Goal: Obtain resource: Obtain resource

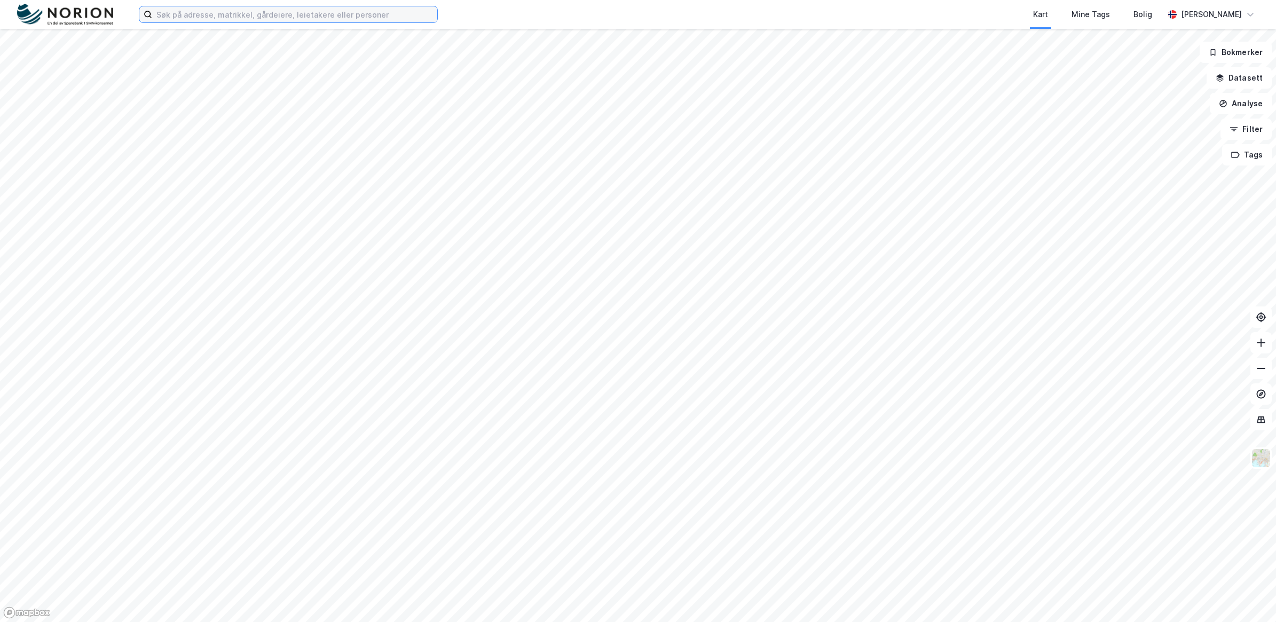
click at [300, 16] on input at bounding box center [294, 14] width 285 height 16
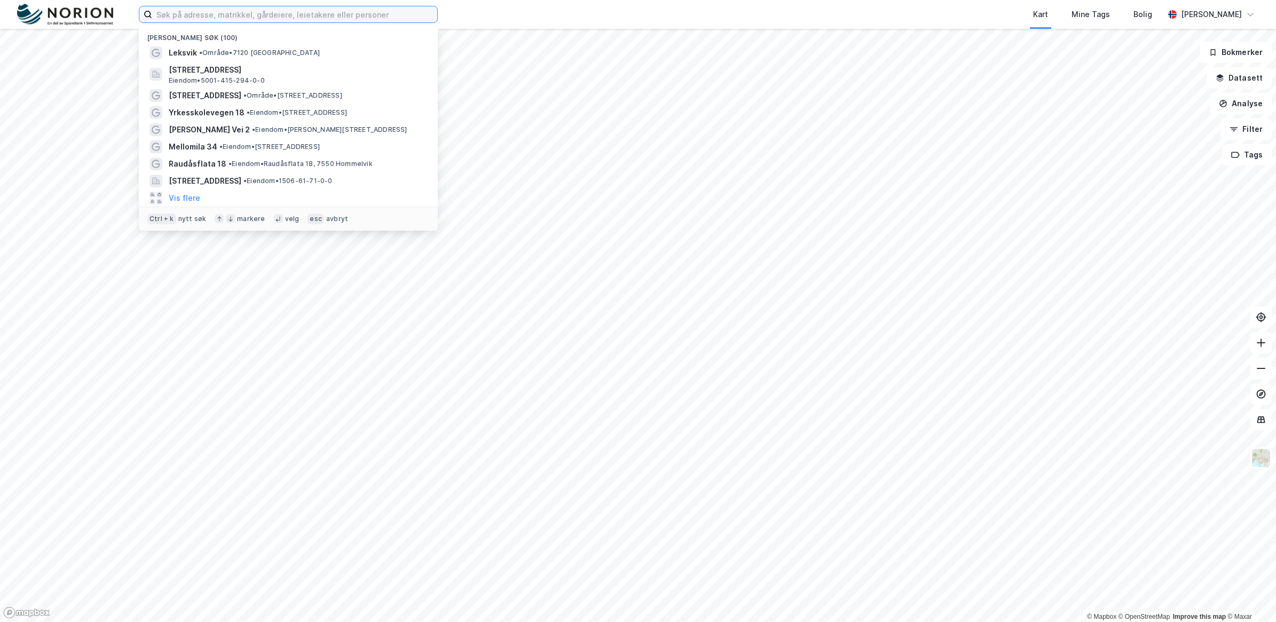
paste input "[STREET_ADDRESS]"
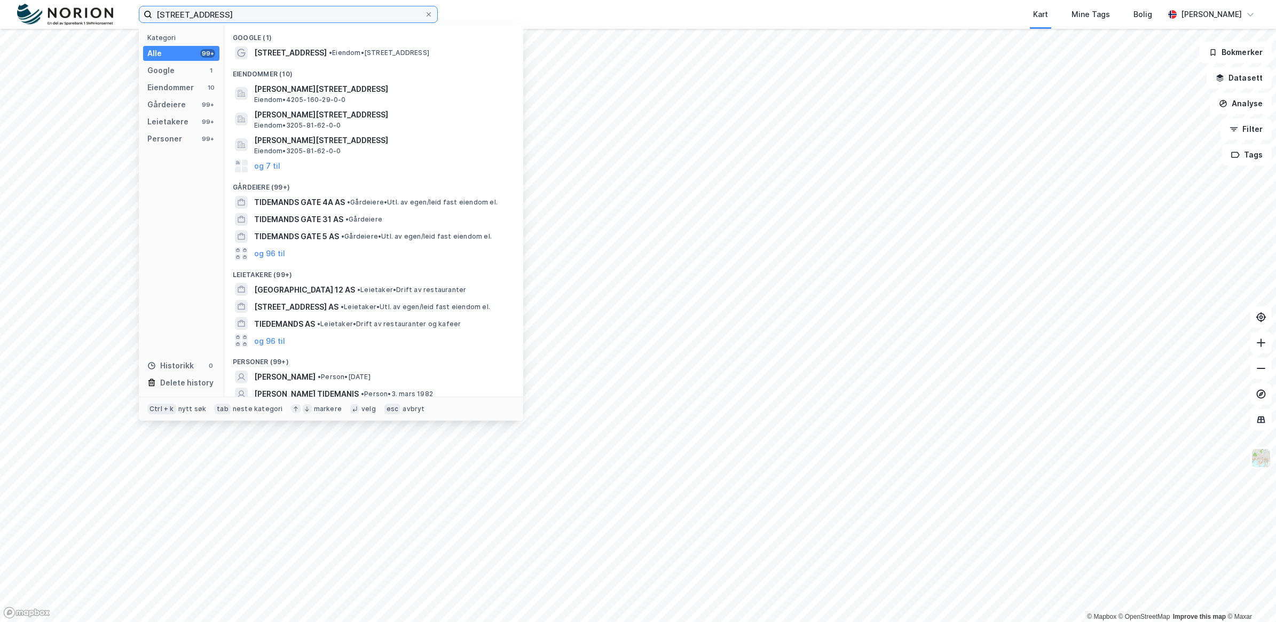
click at [283, 15] on input "[STREET_ADDRESS]" at bounding box center [288, 14] width 272 height 16
type input "[STREET_ADDRESS]"
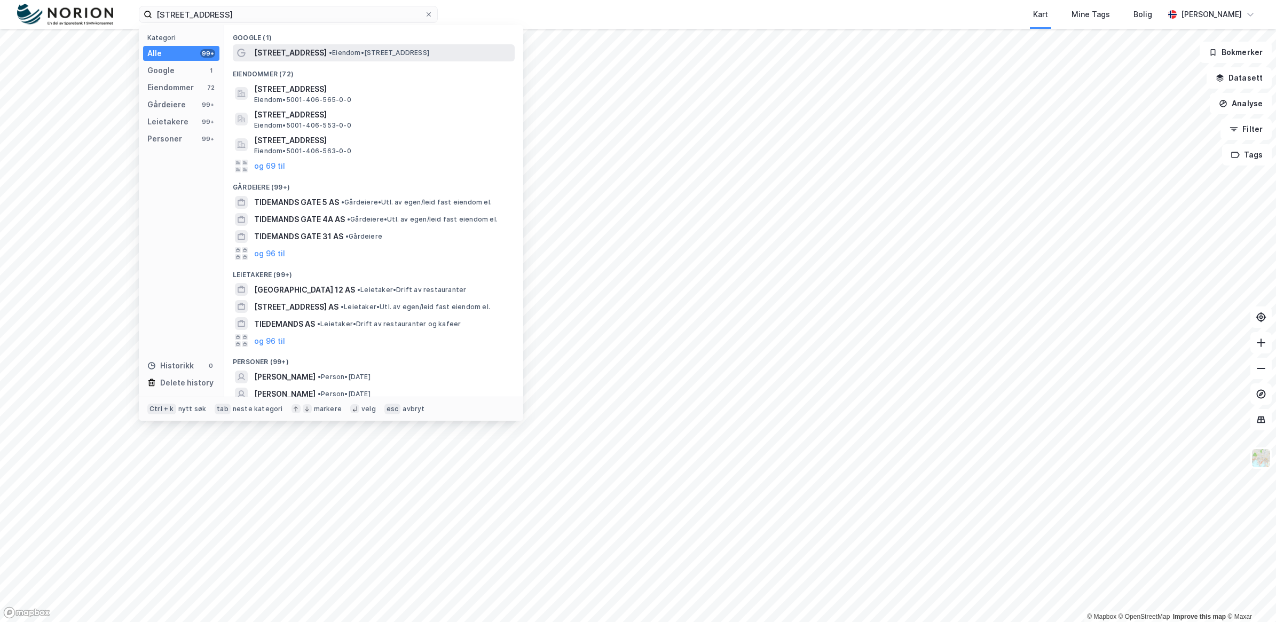
click at [341, 58] on div "[STREET_ADDRESS] • Eiendom • [STREET_ADDRESS]" at bounding box center [383, 52] width 258 height 13
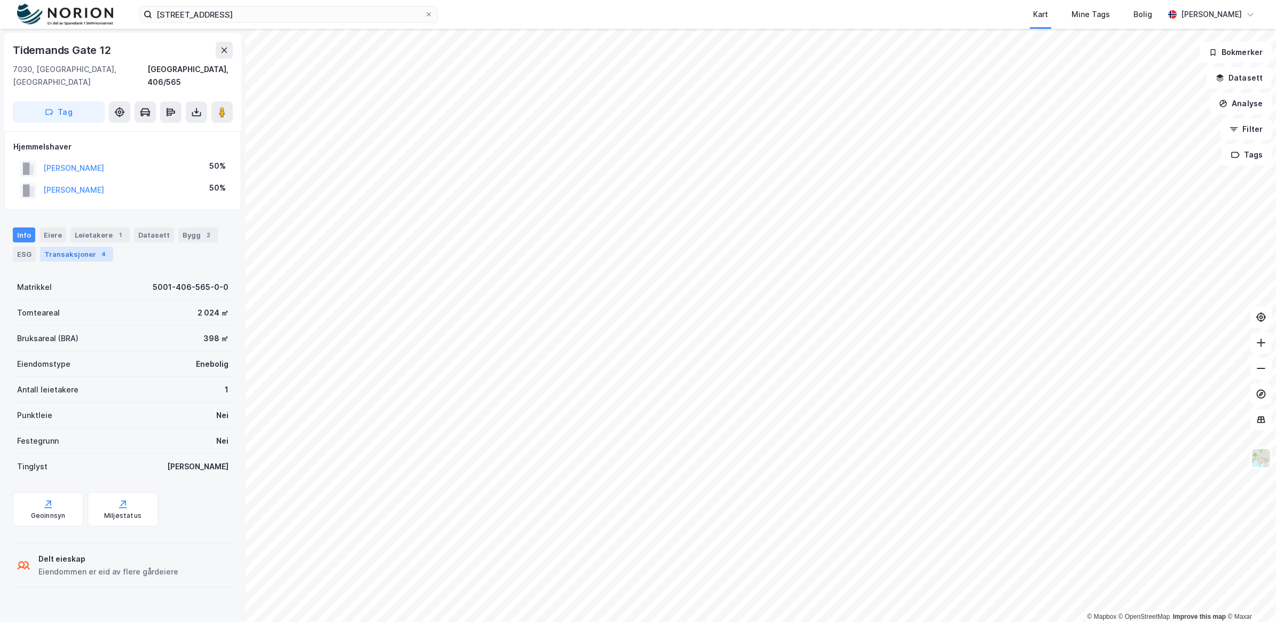
click at [65, 247] on div "Transaksjoner 4" at bounding box center [76, 254] width 73 height 15
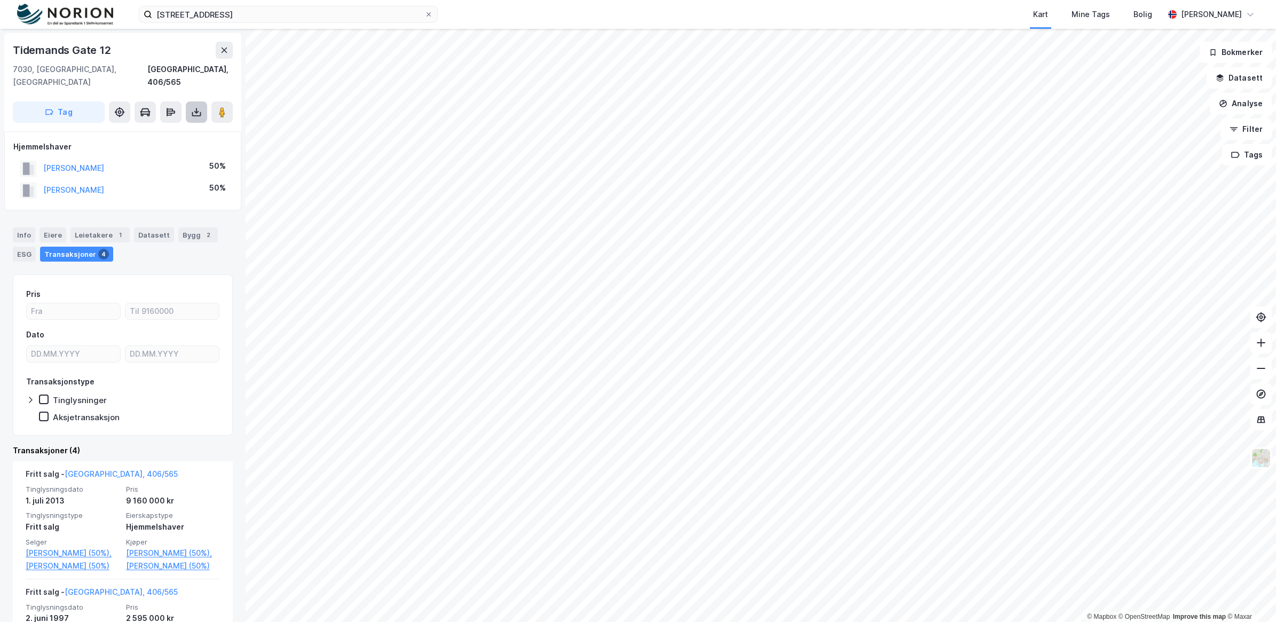
click at [198, 107] on icon at bounding box center [196, 112] width 11 height 11
click at [167, 129] on div "Last ned grunnbok" at bounding box center [144, 133] width 62 height 9
click at [214, 101] on button at bounding box center [221, 111] width 21 height 21
click at [221, 107] on image at bounding box center [222, 112] width 6 height 11
click at [22, 228] on div "Info" at bounding box center [24, 235] width 22 height 15
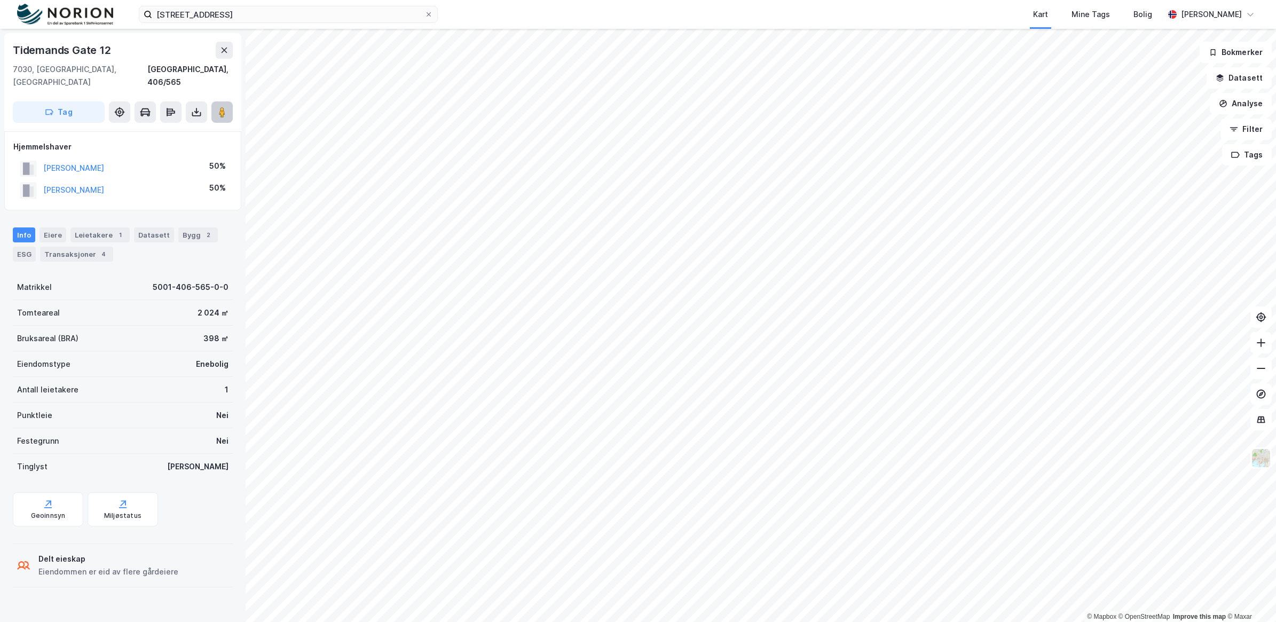
click at [221, 107] on image at bounding box center [222, 112] width 6 height 11
